Goal: Use online tool/utility: Utilize a website feature to perform a specific function

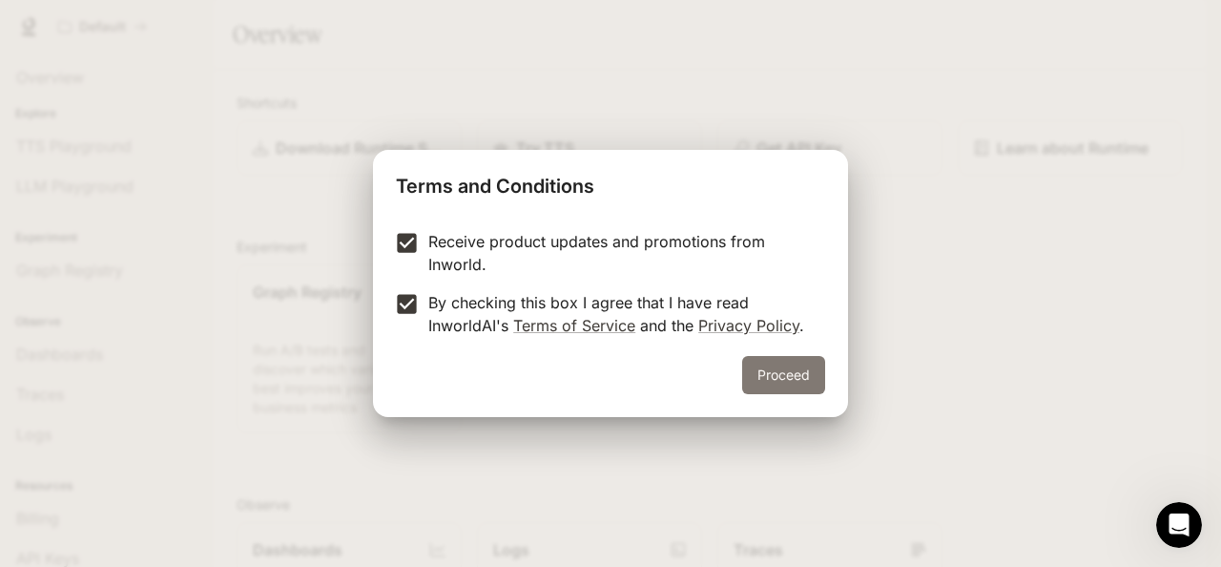
click at [769, 371] on button "Proceed" at bounding box center [783, 375] width 83 height 38
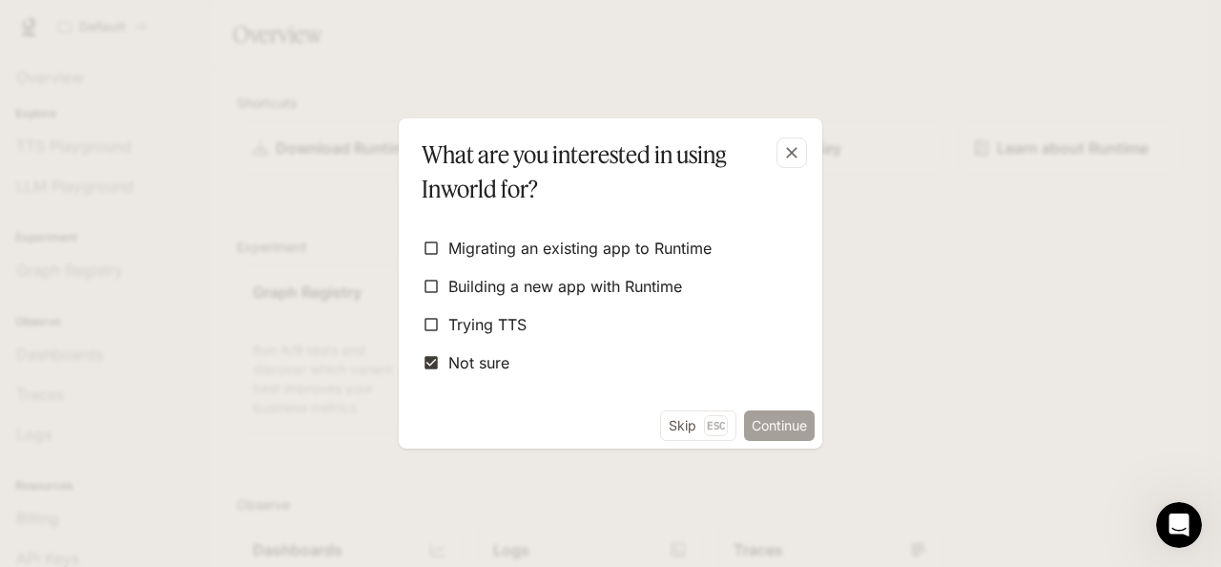
click at [764, 423] on button "Continue" at bounding box center [779, 425] width 71 height 31
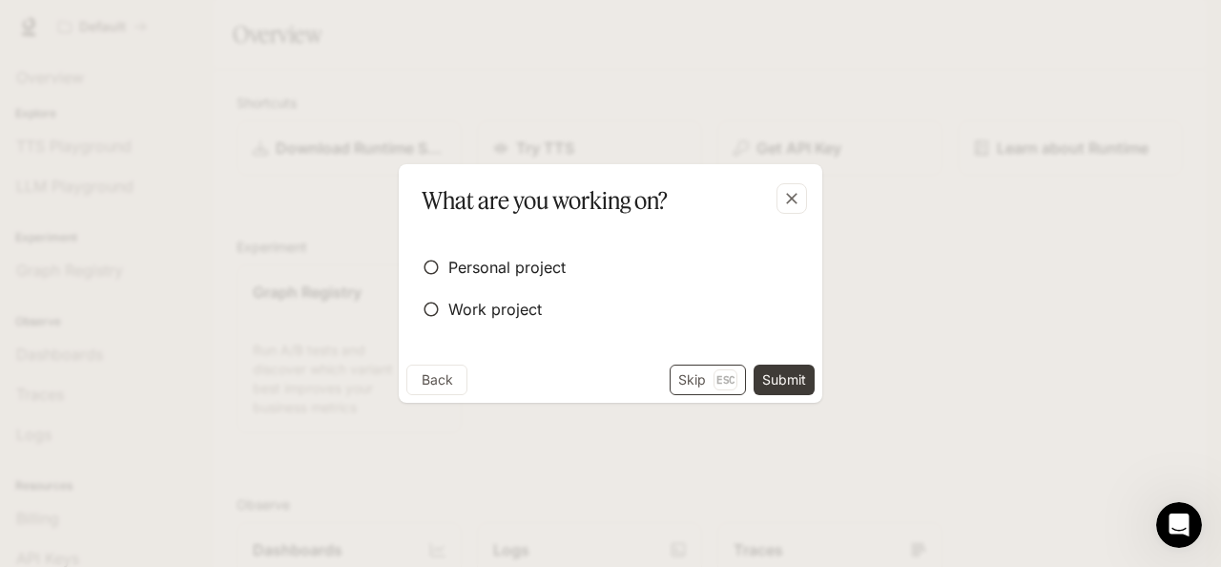
click at [681, 371] on button "Skip Esc" at bounding box center [708, 379] width 76 height 31
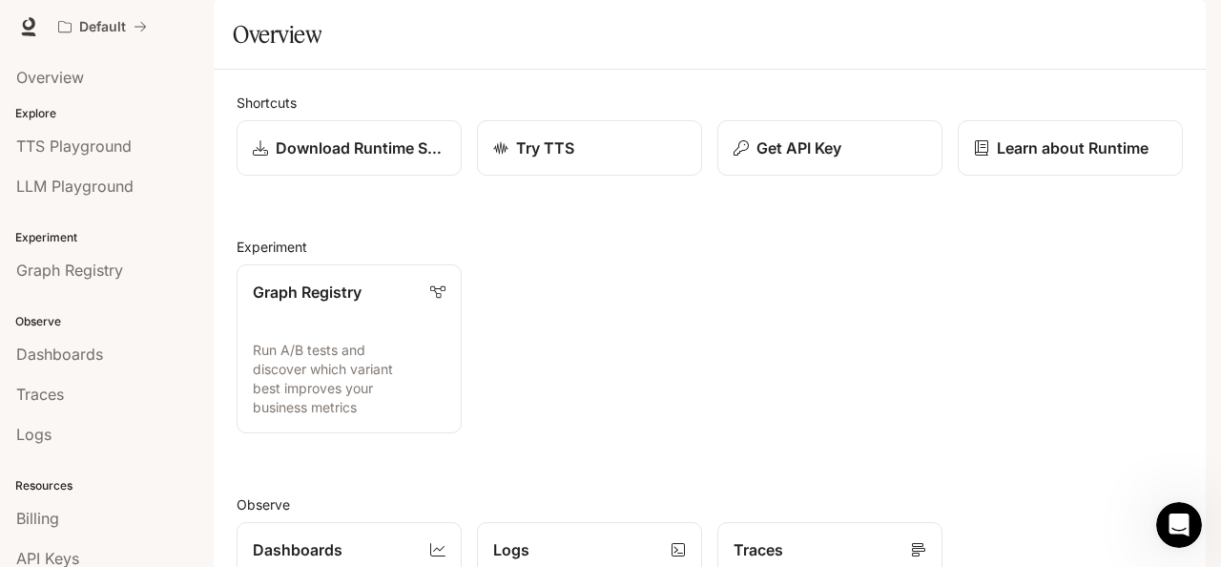
scroll to position [375, 0]
click at [1206, 108] on div "Skip to main content Default Runtime Runtime Documentation Documentation Portal…" at bounding box center [610, 283] width 1221 height 567
click at [1196, 70] on section "Overview" at bounding box center [710, 35] width 992 height 70
click at [76, 184] on span "LLM Playground" at bounding box center [74, 186] width 117 height 23
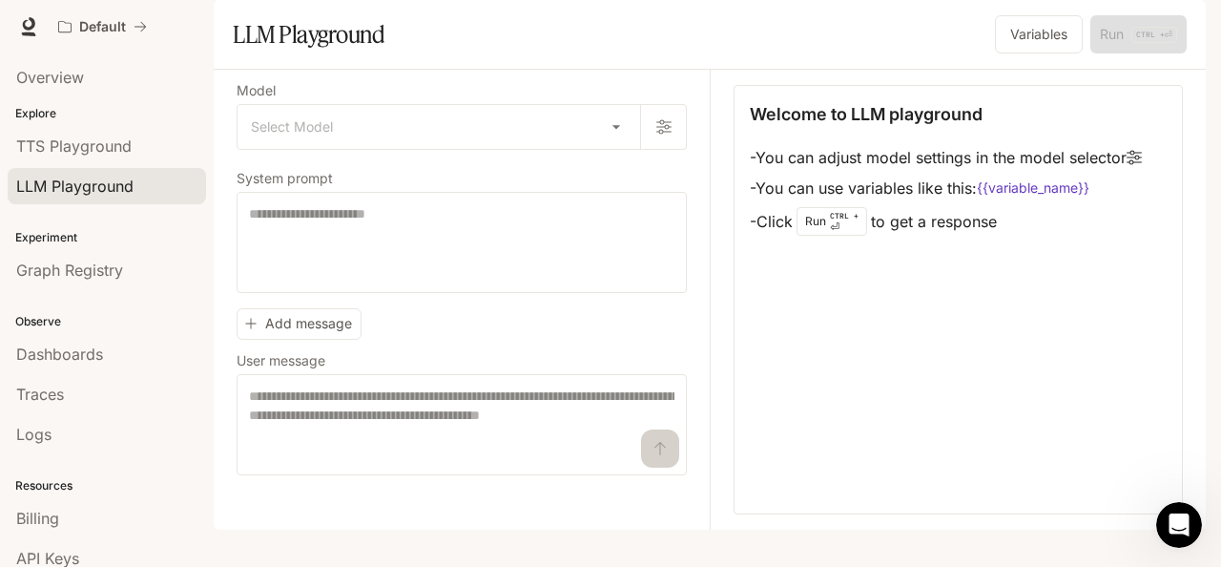
click at [53, 175] on span "LLM Playground" at bounding box center [74, 186] width 117 height 23
click at [1216, 62] on div "Skip to main content Default Runtime Runtime Documentation Documentation Portal…" at bounding box center [610, 283] width 1221 height 567
click at [1207, 282] on div "Skip to main content Default Runtime Runtime Documentation Documentation Portal…" at bounding box center [610, 283] width 1221 height 567
click at [94, 134] on span "TTS Playground" at bounding box center [73, 145] width 115 height 23
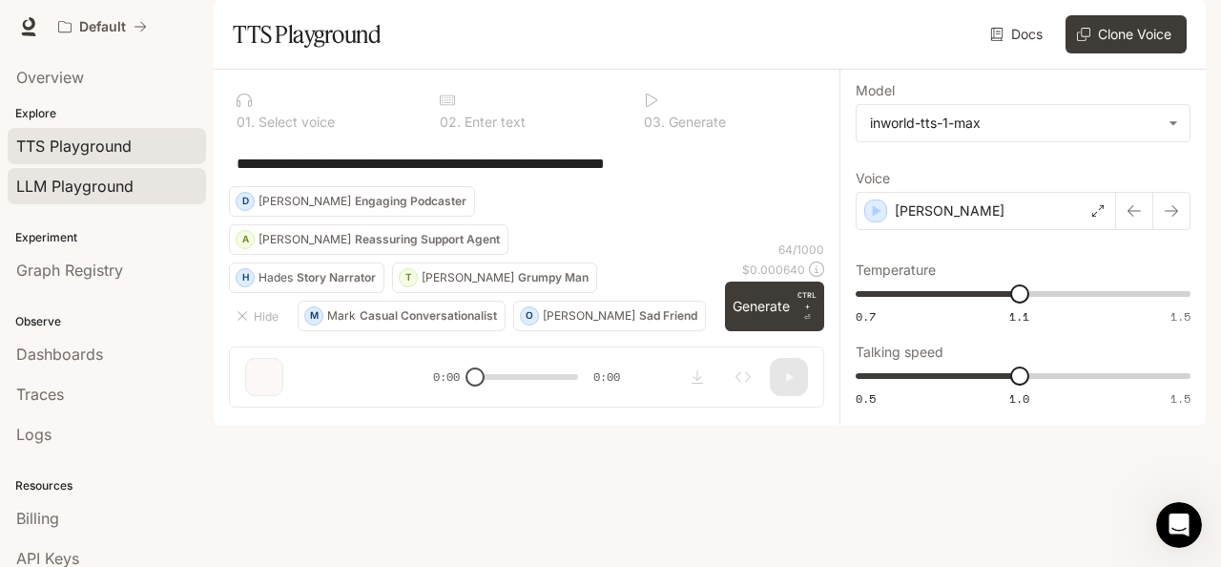
click at [88, 175] on span "LLM Playground" at bounding box center [74, 186] width 117 height 23
click at [613, 136] on div "0 2 . Enter text" at bounding box center [526, 111] width 188 height 52
click at [897, 424] on div "**********" at bounding box center [1022, 247] width 366 height 355
click at [751, 186] on div "**********" at bounding box center [526, 163] width 595 height 46
click at [406, 293] on div "T" at bounding box center [408, 277] width 17 height 31
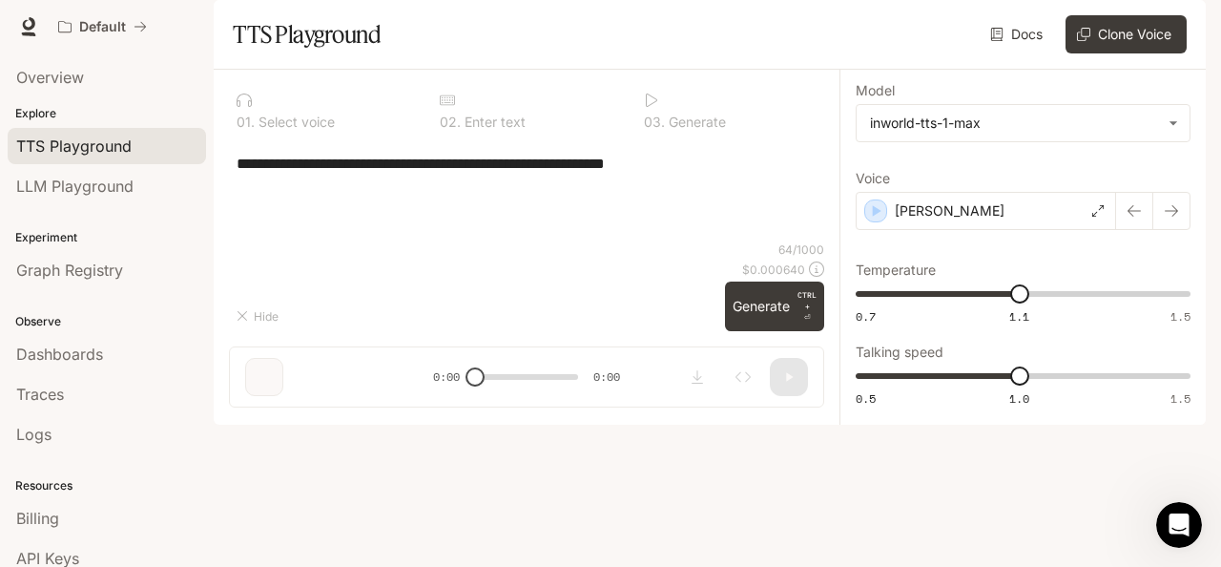
type textarea "**********"
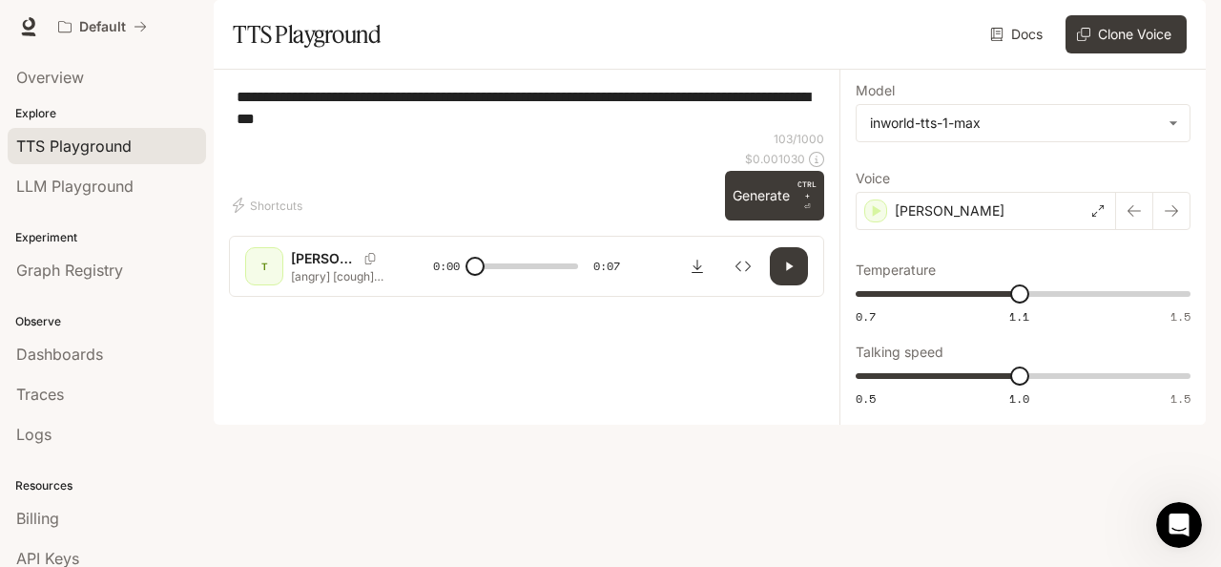
click at [352, 305] on div at bounding box center [527, 248] width 458 height 114
click at [427, 305] on div at bounding box center [527, 248] width 458 height 114
click at [533, 280] on span at bounding box center [527, 266] width 104 height 29
click at [795, 274] on icon "button" at bounding box center [788, 265] width 15 height 15
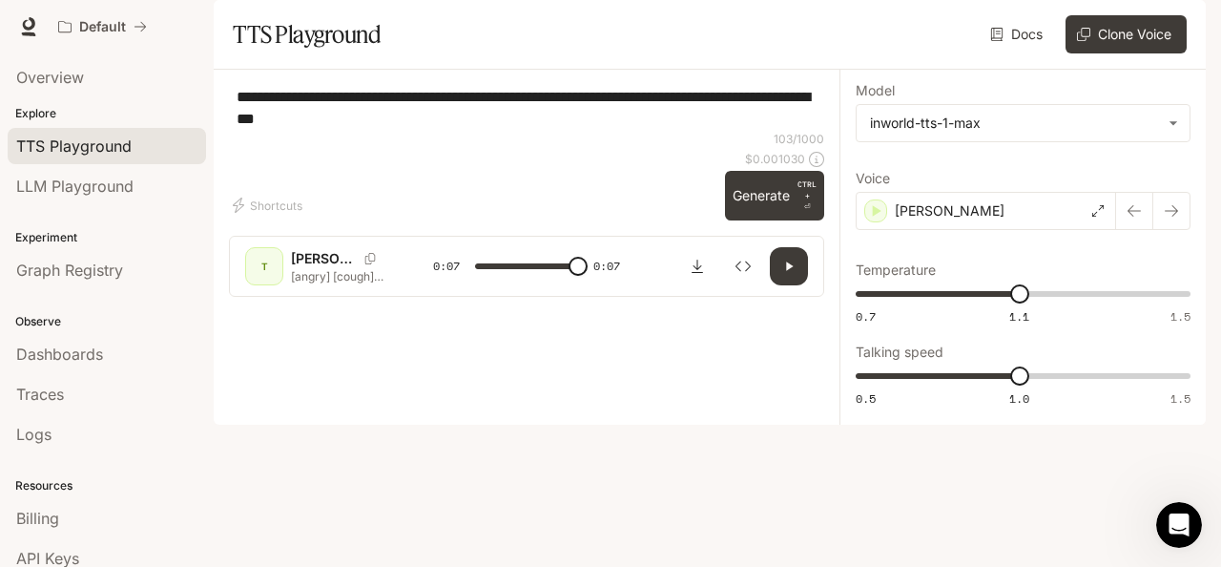
type input "*"
click at [765, 220] on button "Generate CTRL + ⏎" at bounding box center [774, 196] width 99 height 50
type input "*"
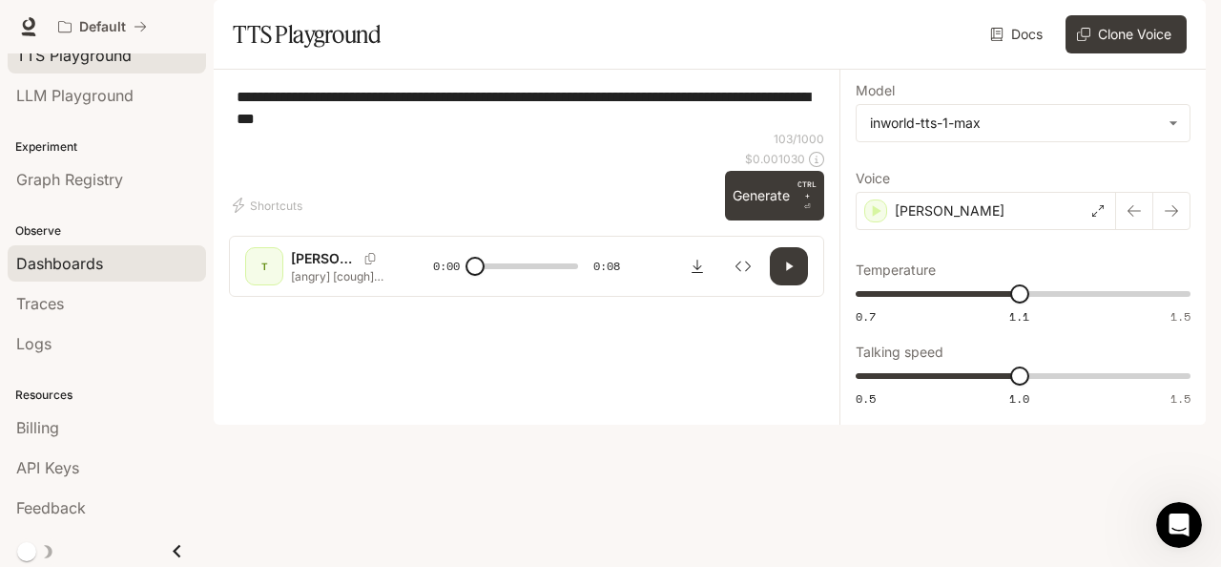
click at [129, 266] on div "Dashboards" at bounding box center [106, 263] width 181 height 23
